Goal: Navigation & Orientation: Find specific page/section

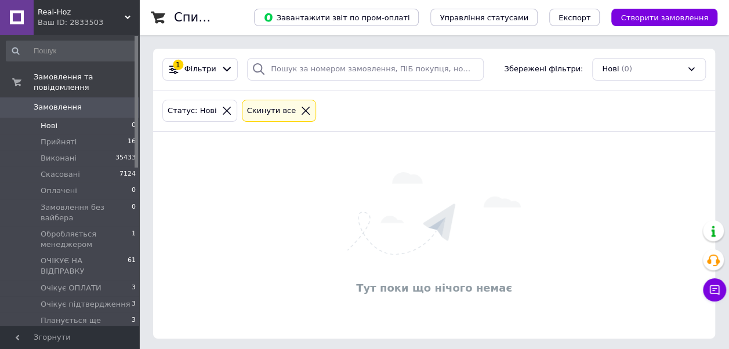
click at [96, 16] on span "Real-Hoz" at bounding box center [81, 12] width 87 height 10
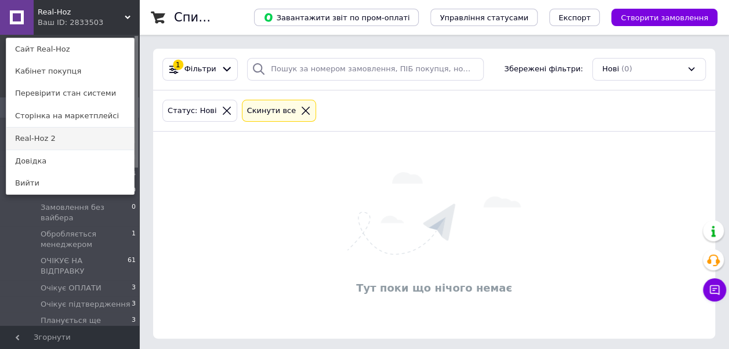
click at [53, 139] on link "Real-Hoz 2" at bounding box center [70, 139] width 128 height 22
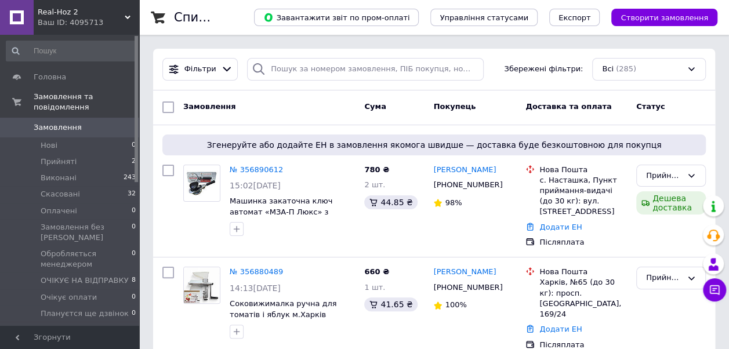
click at [93, 20] on div "Ваш ID: 4095713" at bounding box center [88, 22] width 101 height 10
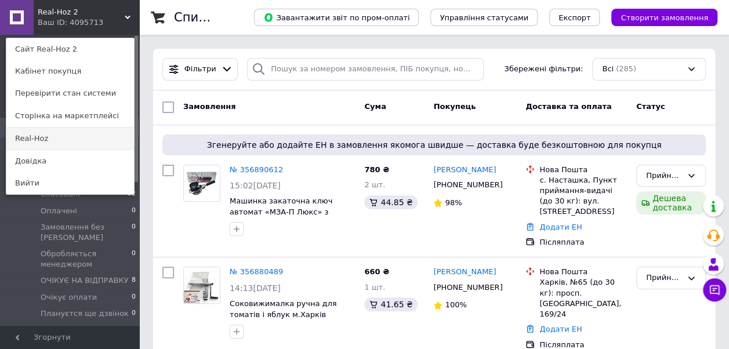
click at [27, 133] on link "Real-Hoz" at bounding box center [70, 139] width 128 height 22
